Goal: Task Accomplishment & Management: Use online tool/utility

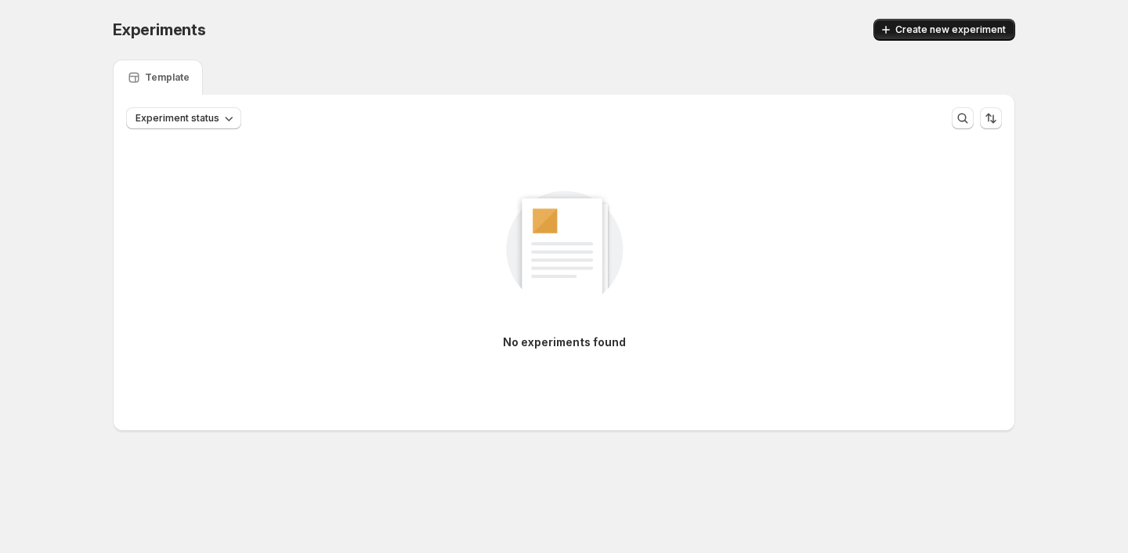
click at [951, 32] on span "Create new experiment" at bounding box center [951, 30] width 110 height 13
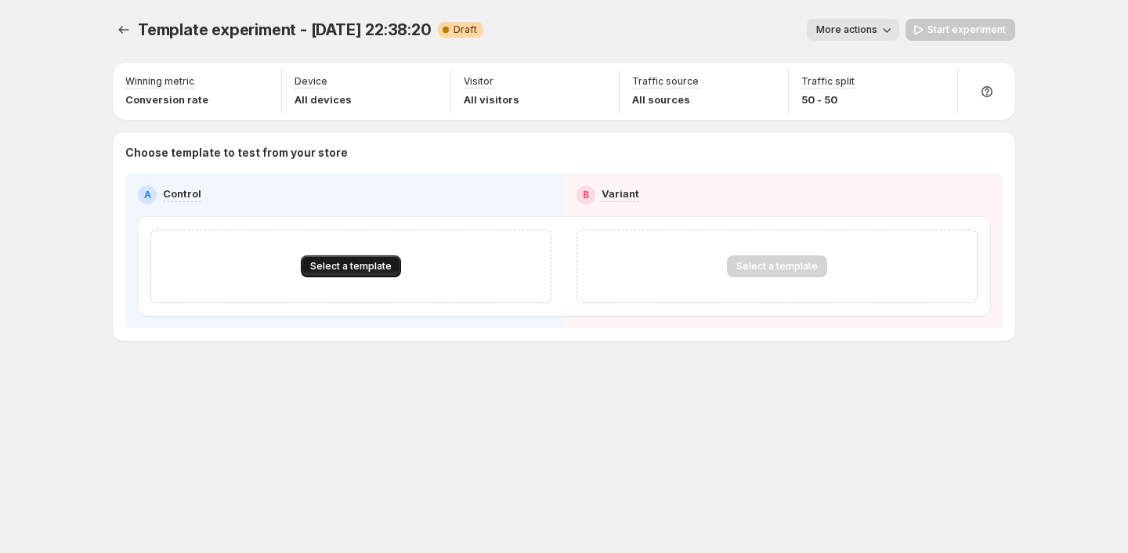
click at [364, 263] on span "Select a template" at bounding box center [350, 266] width 81 height 13
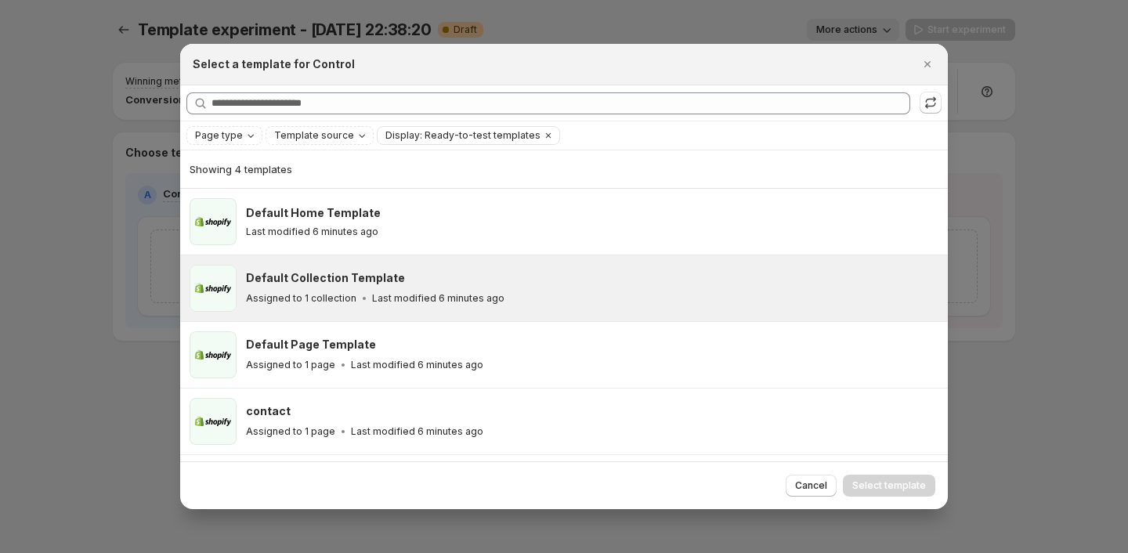
click at [491, 310] on div "Default Collection Template Assigned to 1 collection Last modified 6 minutes ago" at bounding box center [592, 288] width 693 height 47
click at [896, 490] on span "Select template" at bounding box center [890, 486] width 74 height 13
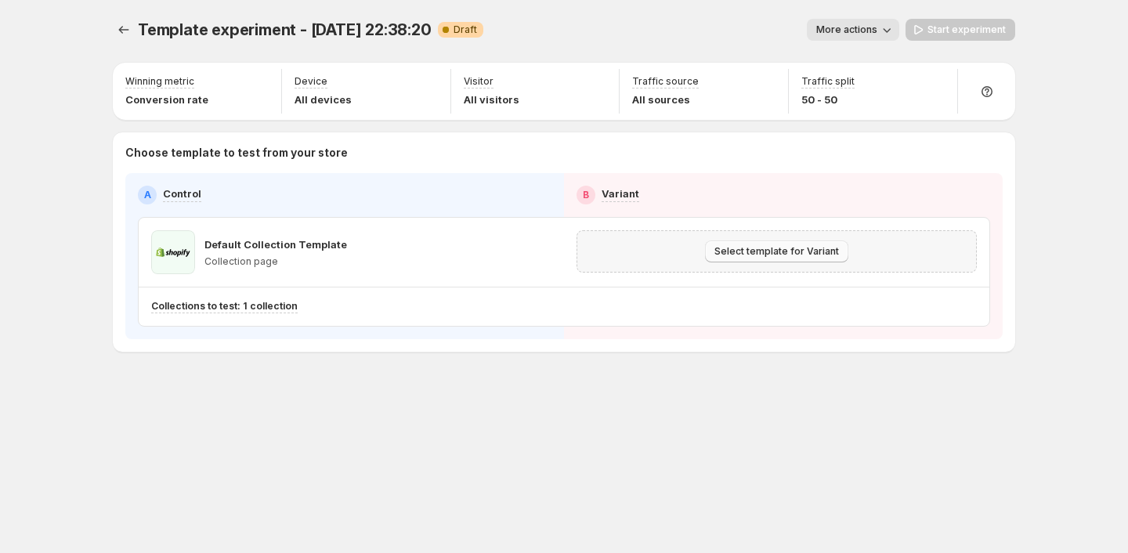
click at [809, 247] on span "Select template for Variant" at bounding box center [777, 251] width 125 height 13
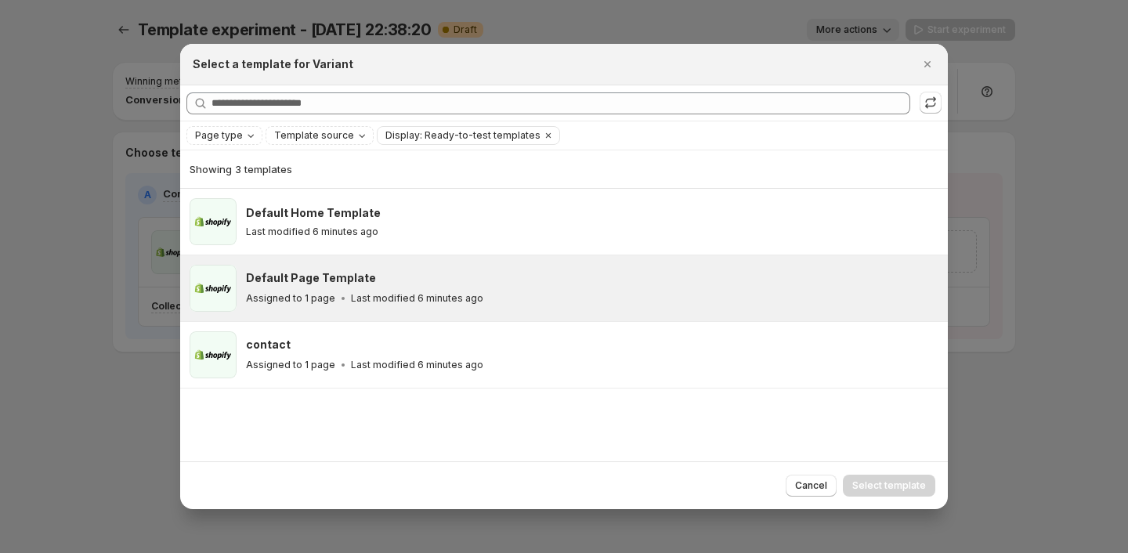
click at [659, 258] on div "Default Page Template Assigned to 1 page Last modified 6 minutes ago" at bounding box center [564, 288] width 768 height 66
click at [876, 488] on span "Select template" at bounding box center [890, 486] width 74 height 13
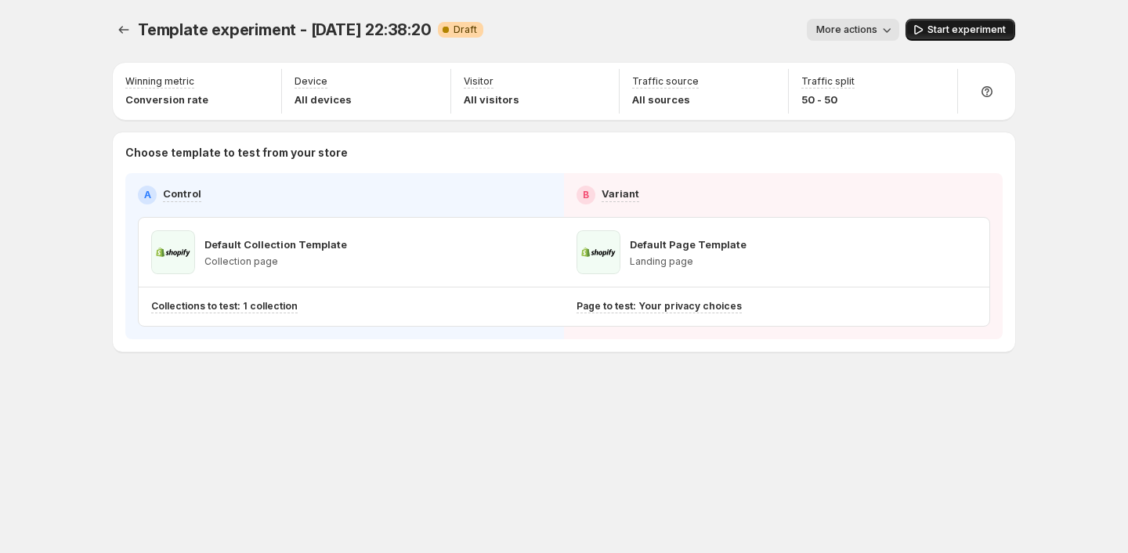
click at [963, 26] on span "Start experiment" at bounding box center [967, 30] width 78 height 13
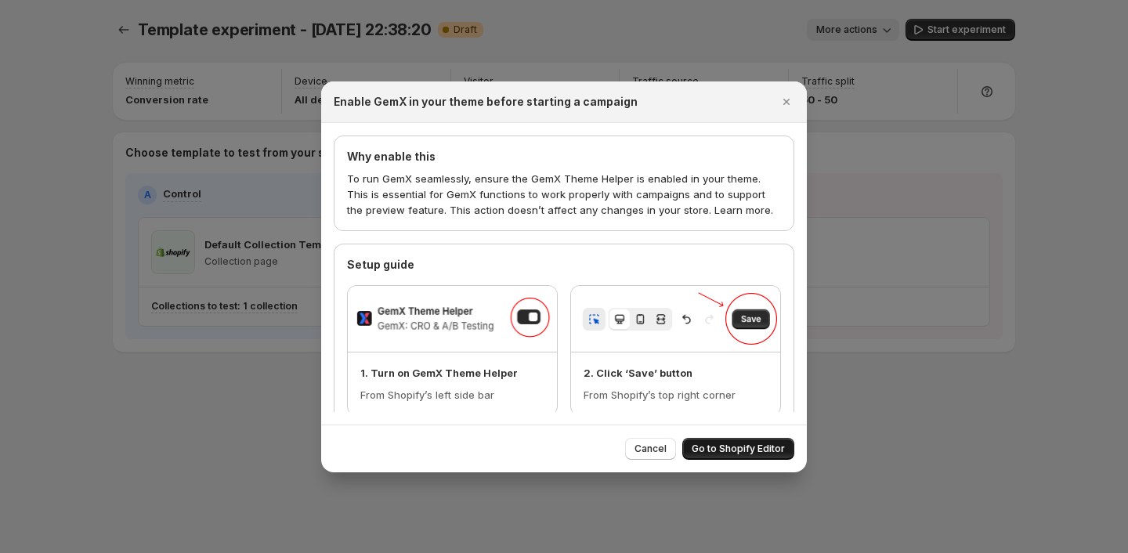
click at [719, 452] on span "Go to Shopify Editor" at bounding box center [738, 449] width 93 height 13
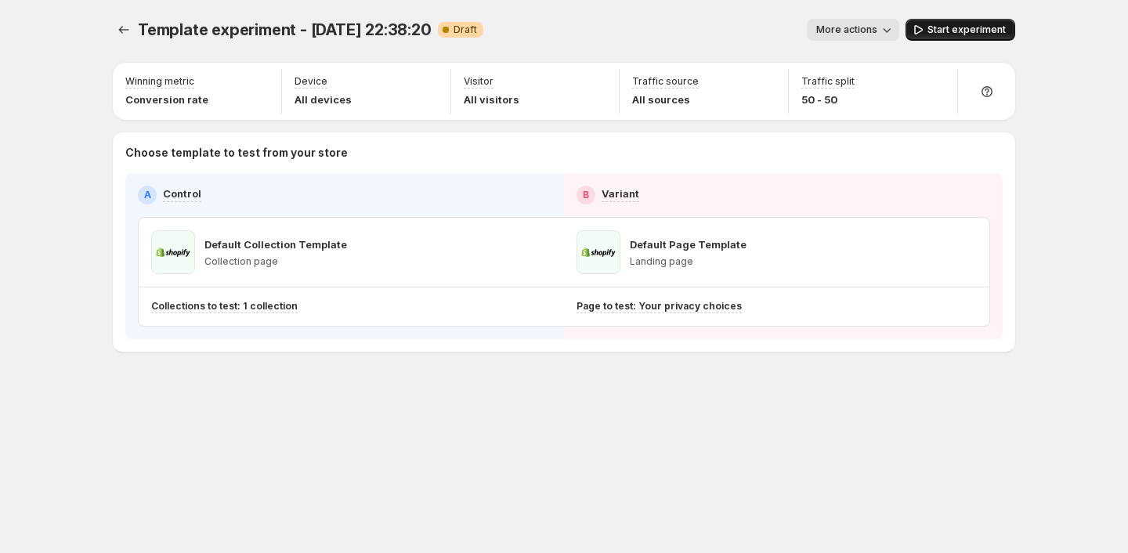
click at [942, 31] on span "Start experiment" at bounding box center [967, 30] width 78 height 13
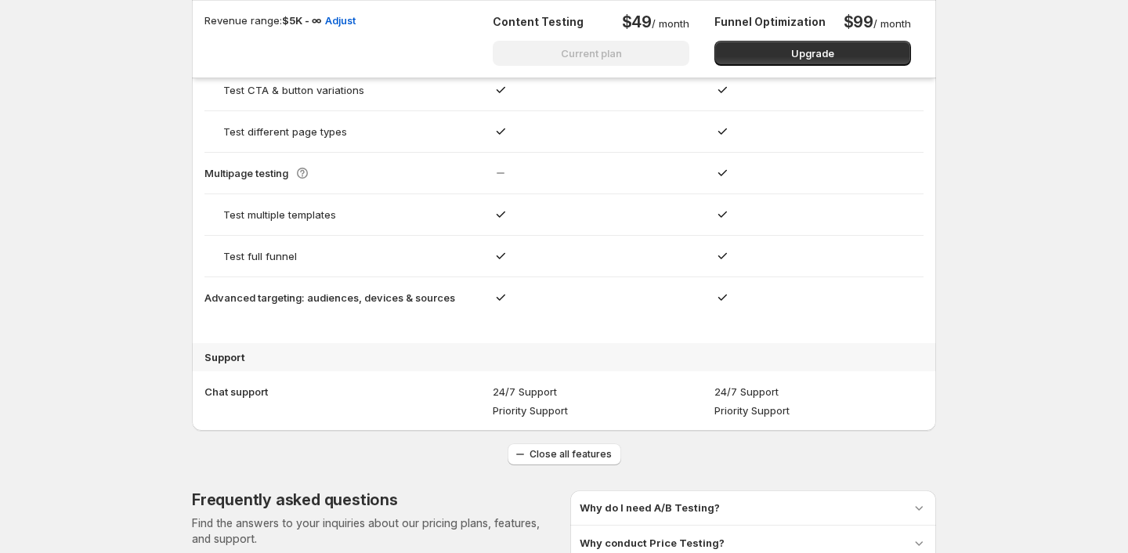
scroll to position [1591, 0]
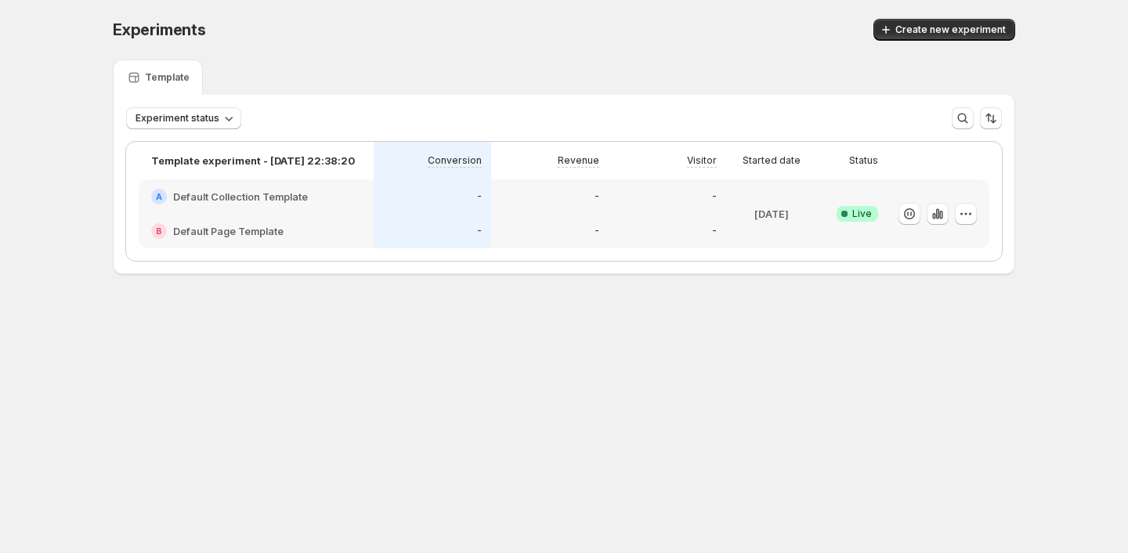
click at [436, 230] on div "-" at bounding box center [432, 231] width 99 height 16
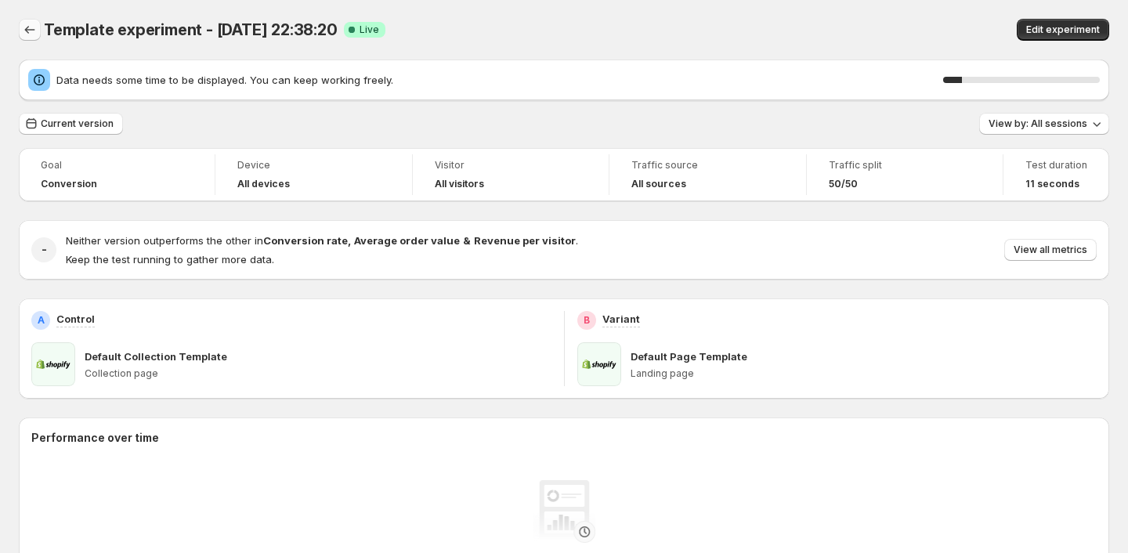
click at [26, 27] on icon "Back" at bounding box center [30, 30] width 16 height 16
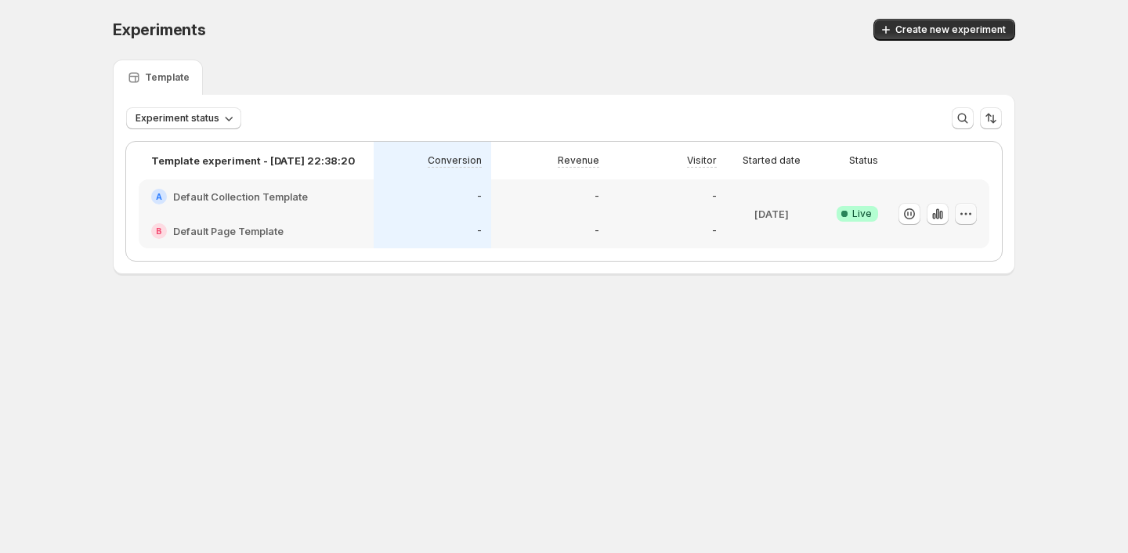
click at [965, 220] on icon "button" at bounding box center [966, 214] width 16 height 16
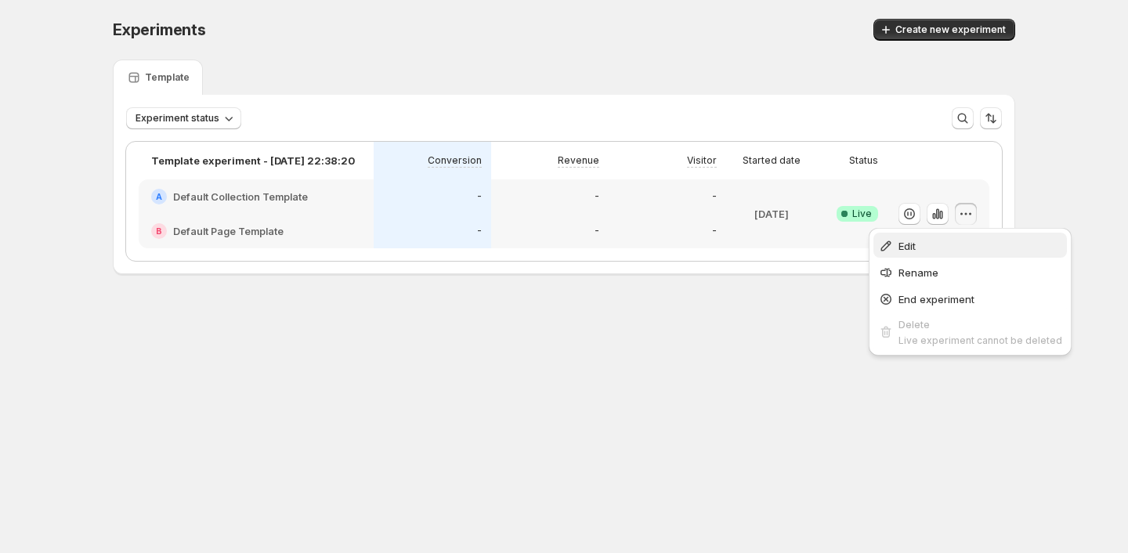
click at [925, 247] on span "Edit" at bounding box center [981, 246] width 164 height 16
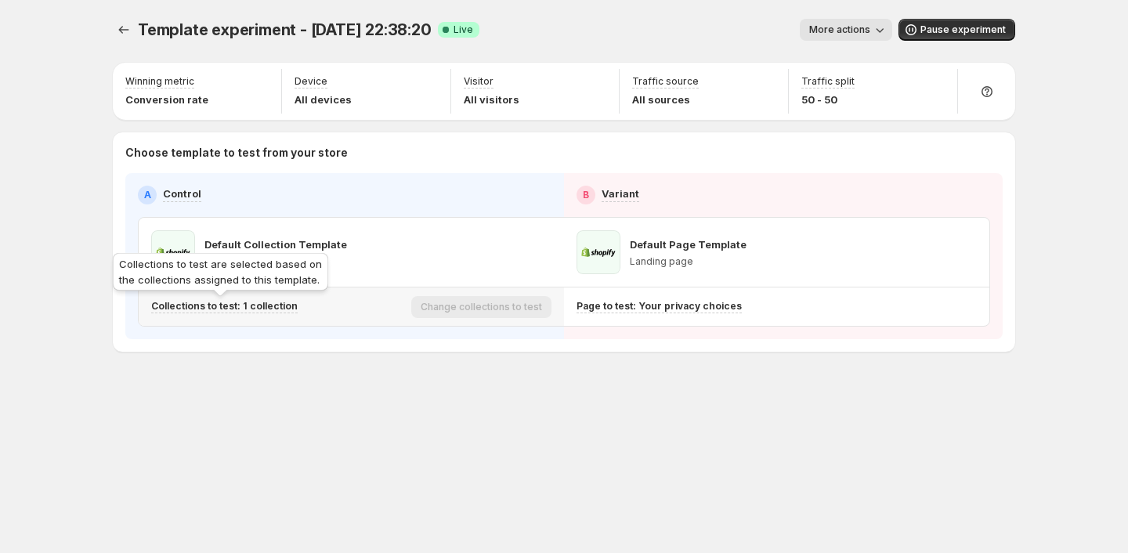
click at [265, 306] on p "Collections to test: 1 collection" at bounding box center [224, 306] width 147 height 13
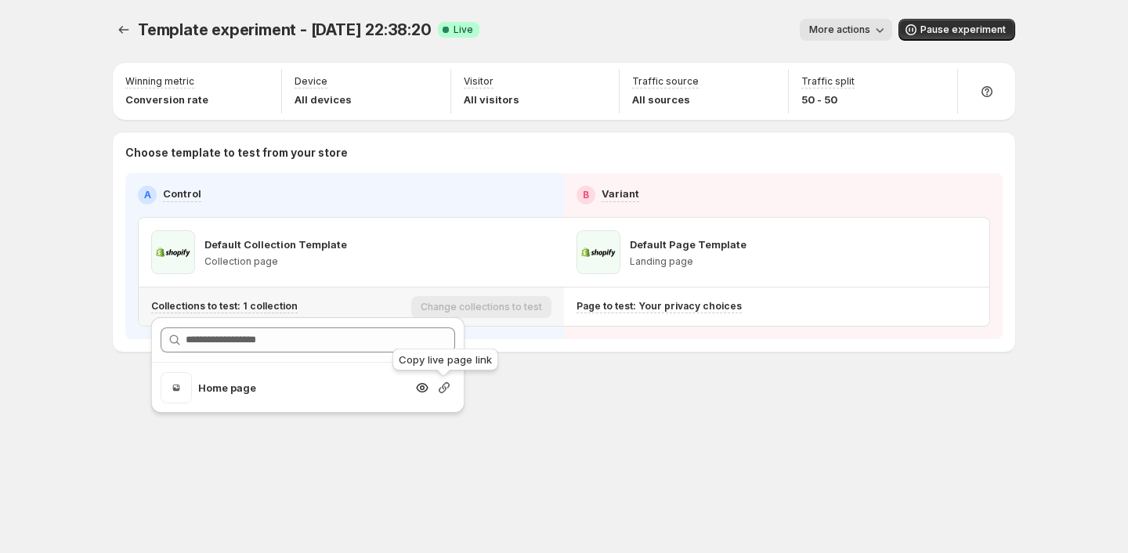
click at [441, 392] on icon "button" at bounding box center [444, 387] width 11 height 11
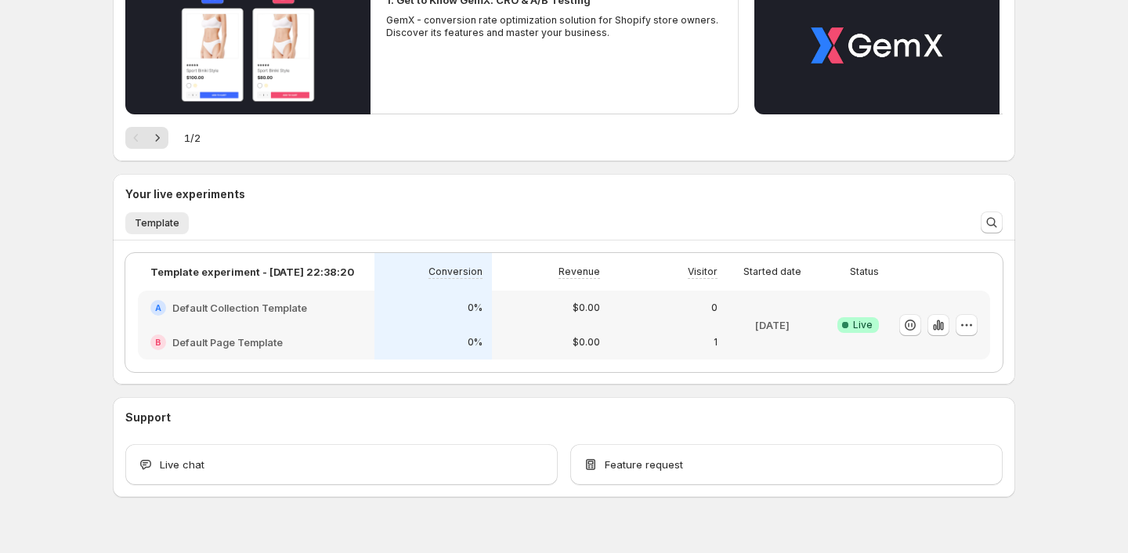
scroll to position [562, 0]
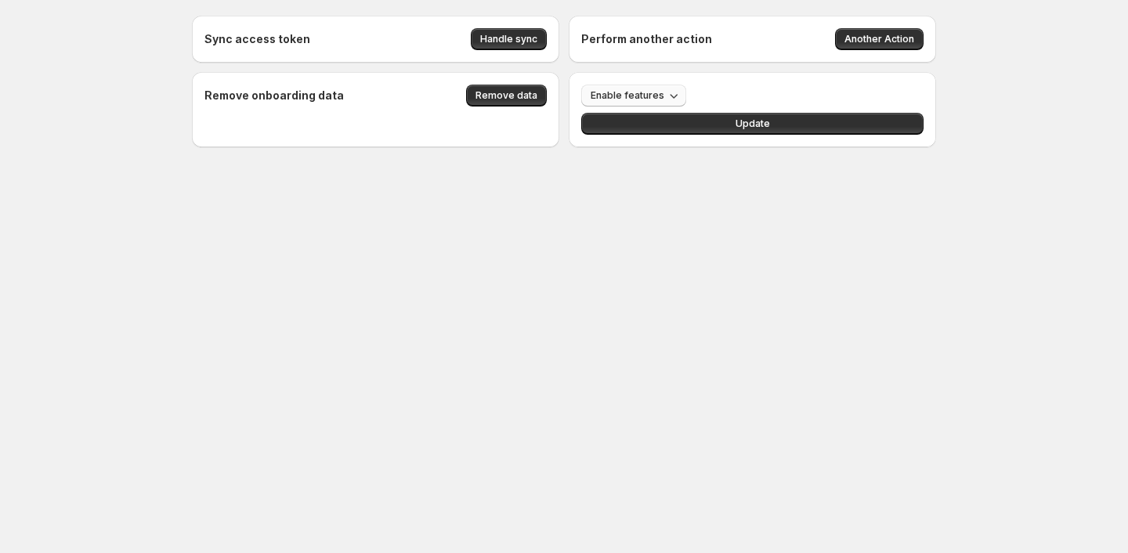
click at [660, 95] on span "Enable features" at bounding box center [628, 95] width 74 height 13
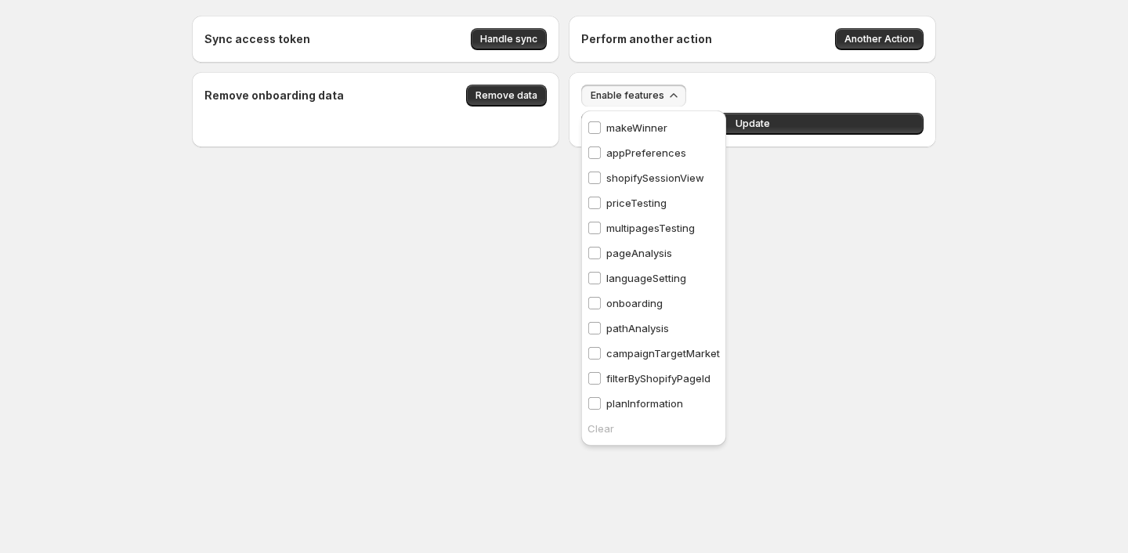
click at [658, 252] on p "pageAnalysis" at bounding box center [639, 253] width 66 height 16
click at [769, 127] on button "Update" at bounding box center [752, 124] width 342 height 22
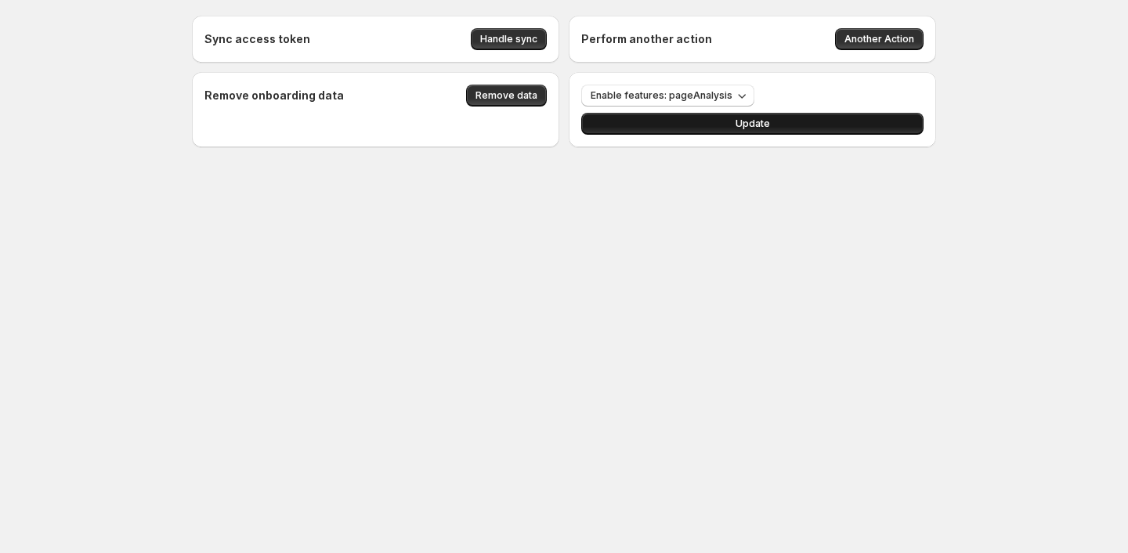
click at [675, 118] on button "Update" at bounding box center [752, 124] width 342 height 22
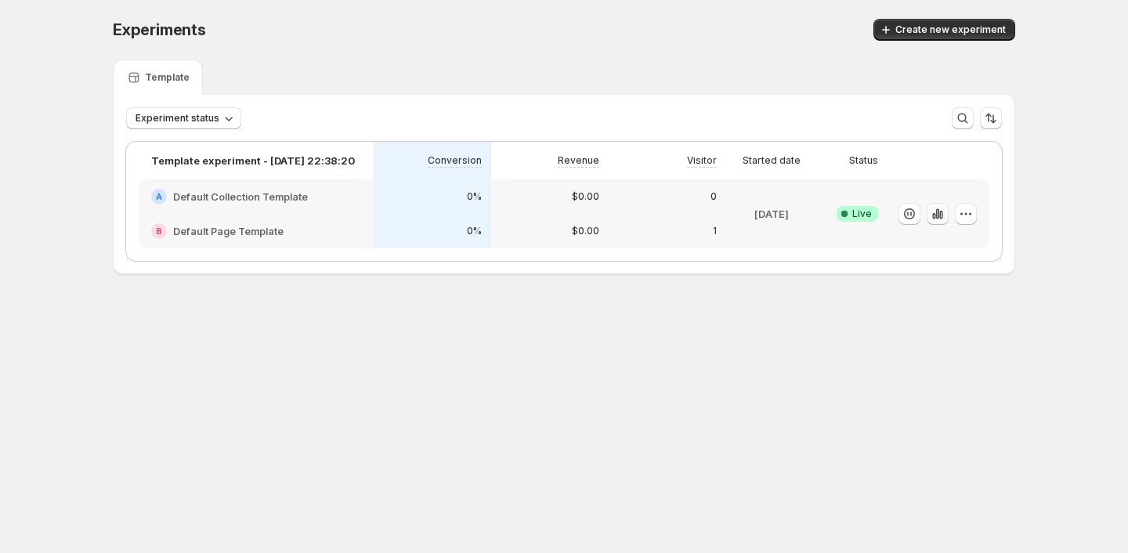
click at [937, 213] on icon "button" at bounding box center [938, 214] width 16 height 16
